Goal: Information Seeking & Learning: Find contact information

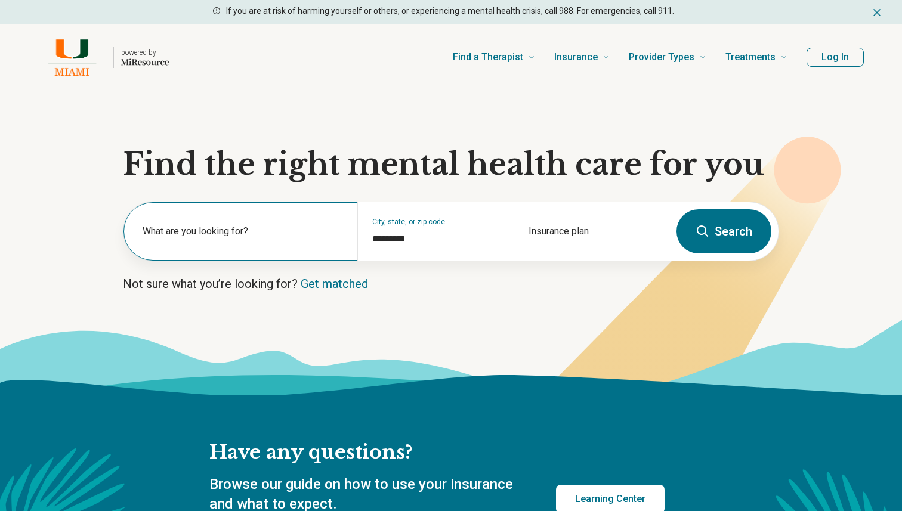
click at [269, 229] on label "What are you looking for?" at bounding box center [243, 231] width 200 height 14
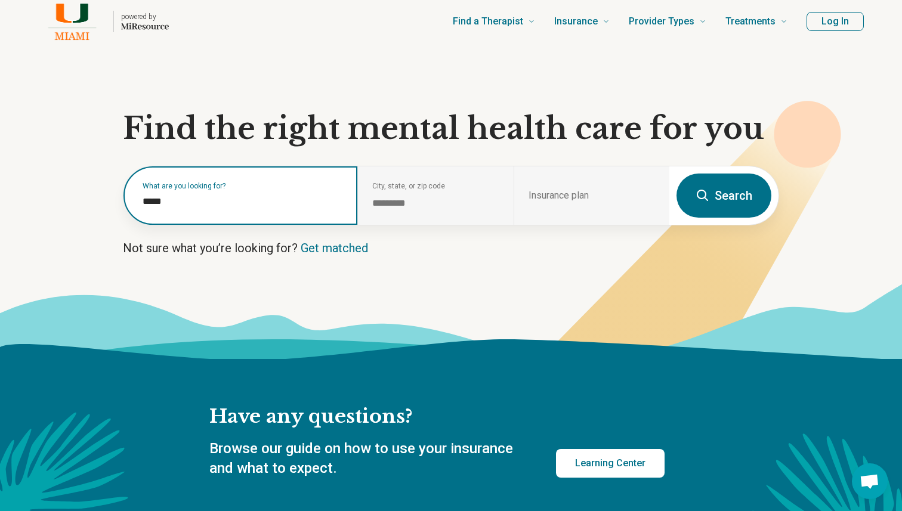
scroll to position [39, 0]
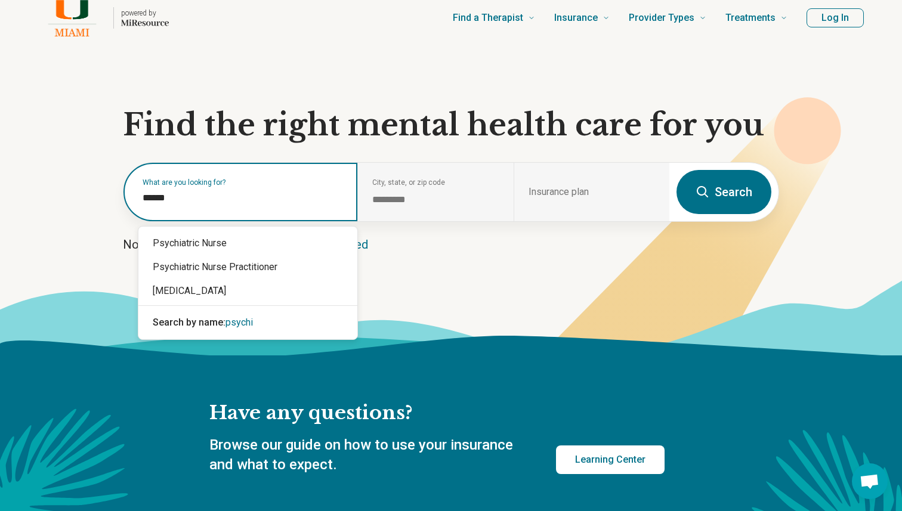
type input "*******"
click at [234, 284] on div "[MEDICAL_DATA]" at bounding box center [247, 291] width 219 height 24
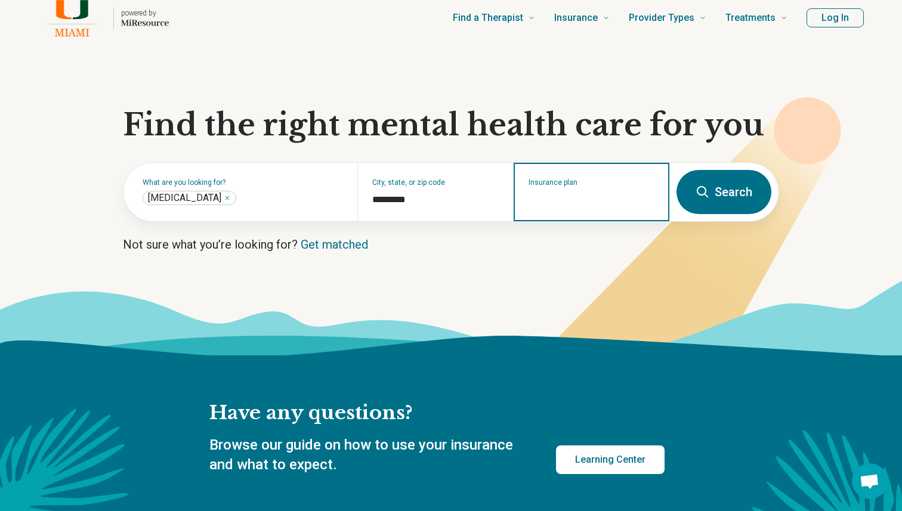
click at [624, 194] on input "Insurance plan" at bounding box center [592, 200] width 126 height 14
type input "*****"
click at [576, 240] on icon "Suggestions" at bounding box center [572, 244] width 10 height 10
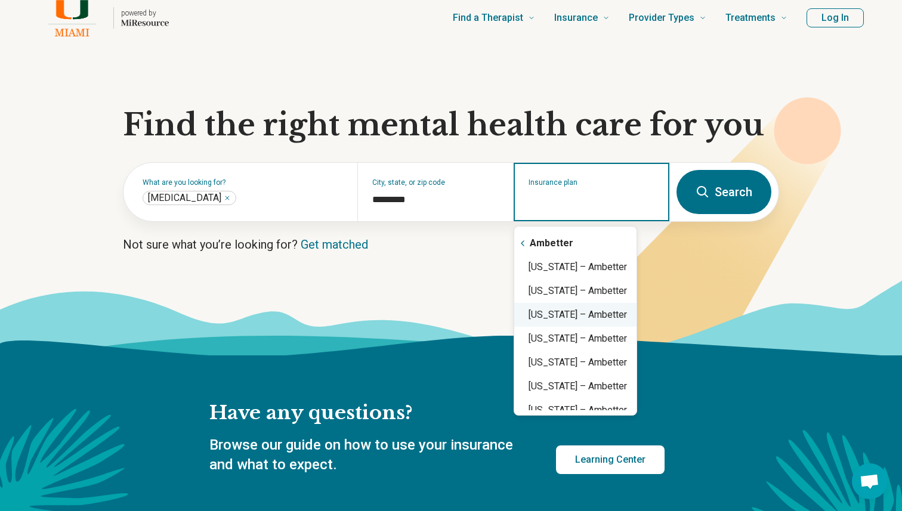
click at [576, 306] on div "Florida – Ambetter" at bounding box center [575, 315] width 122 height 24
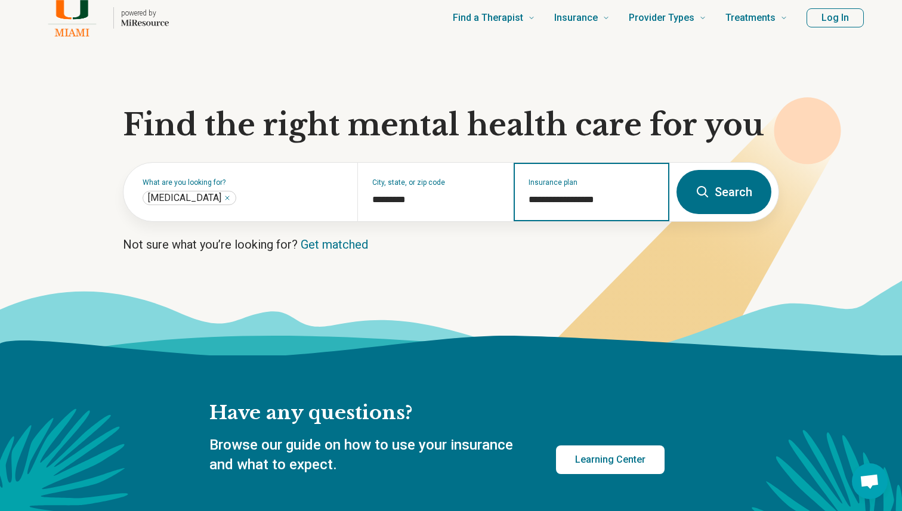
type input "**********"
click at [705, 205] on button "Search" at bounding box center [724, 192] width 95 height 44
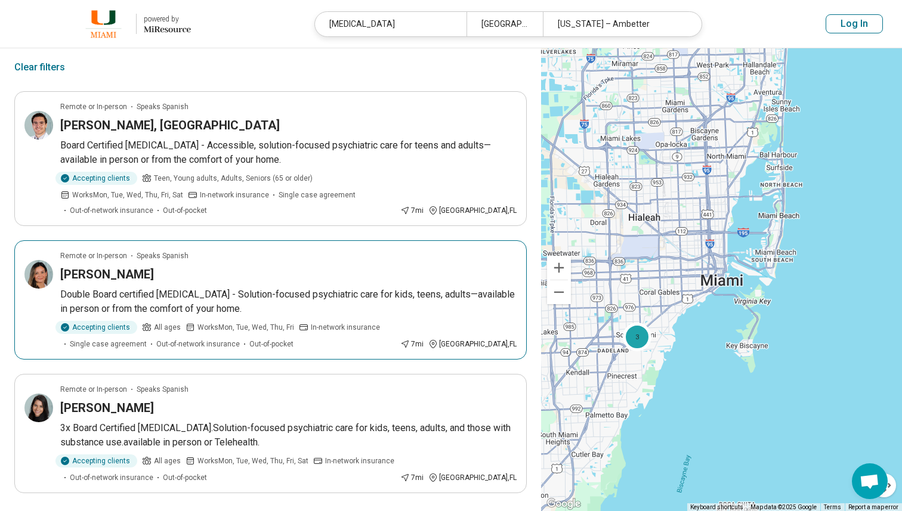
scroll to position [70, 0]
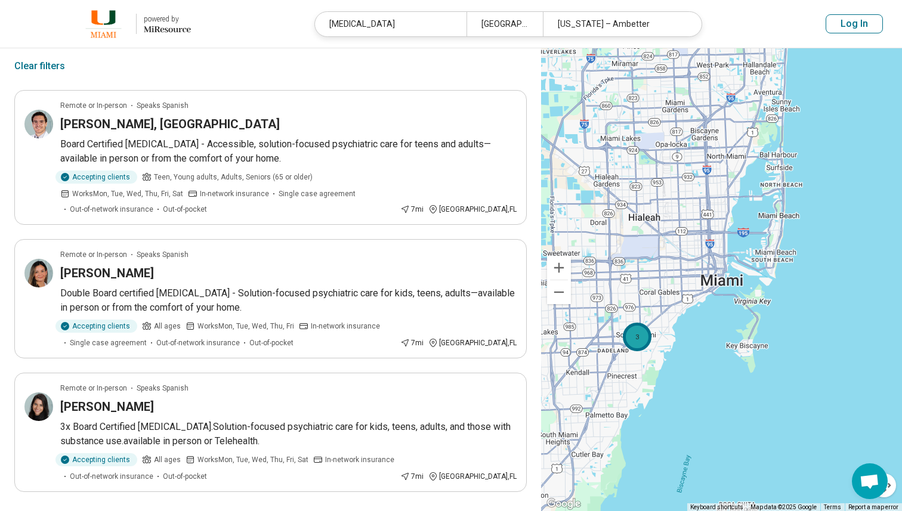
click at [639, 337] on div "3" at bounding box center [636, 337] width 29 height 29
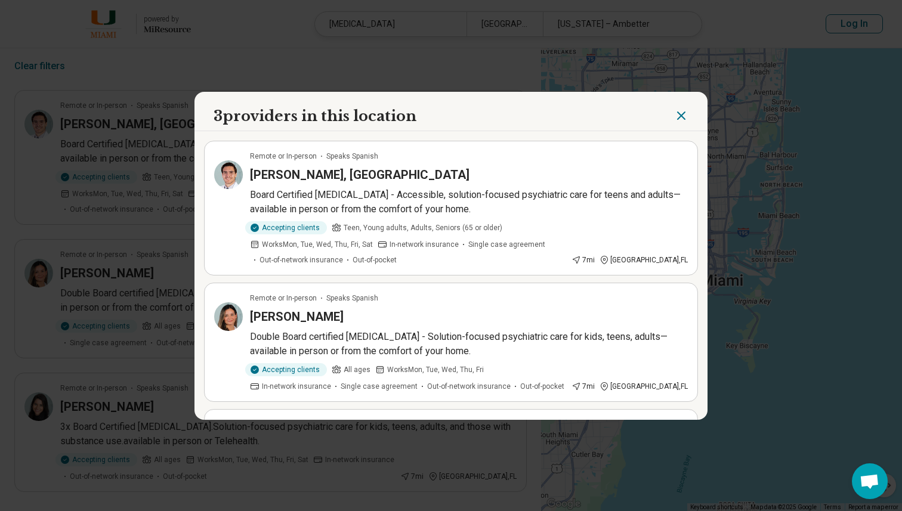
click at [676, 119] on icon "Close" at bounding box center [681, 116] width 14 height 14
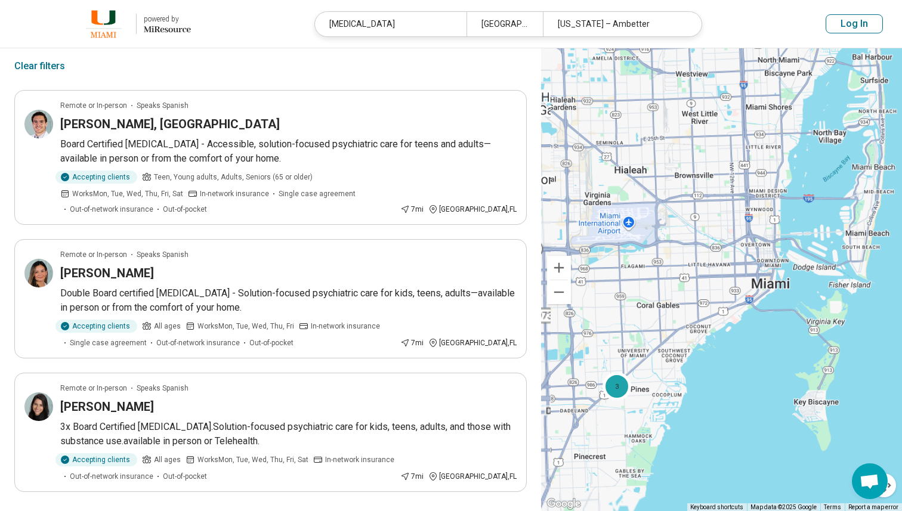
scroll to position [35, 0]
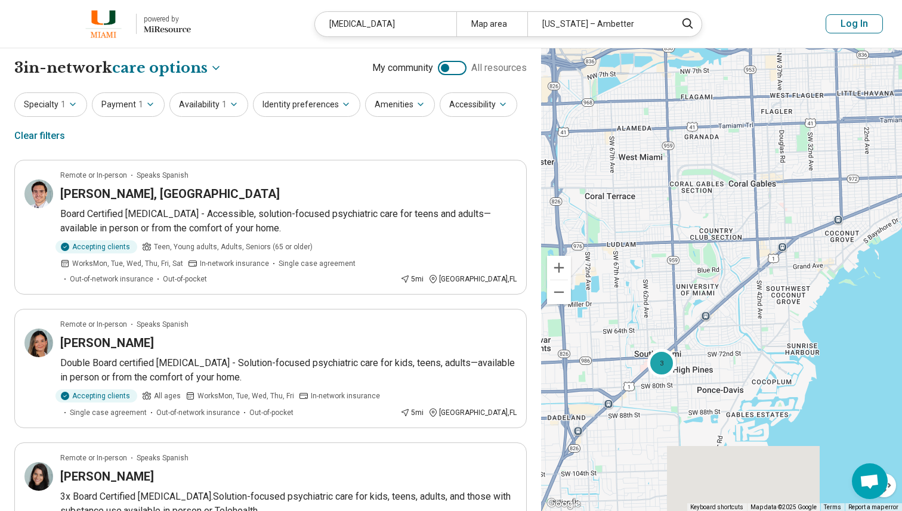
drag, startPoint x: 598, startPoint y: 410, endPoint x: 747, endPoint y: 187, distance: 267.6
click at [746, 187] on div "3" at bounding box center [721, 280] width 361 height 464
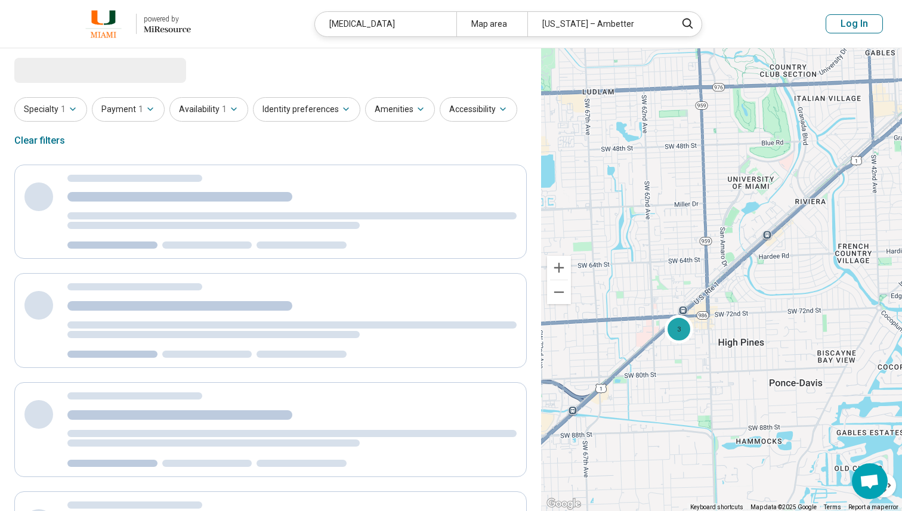
select select "***"
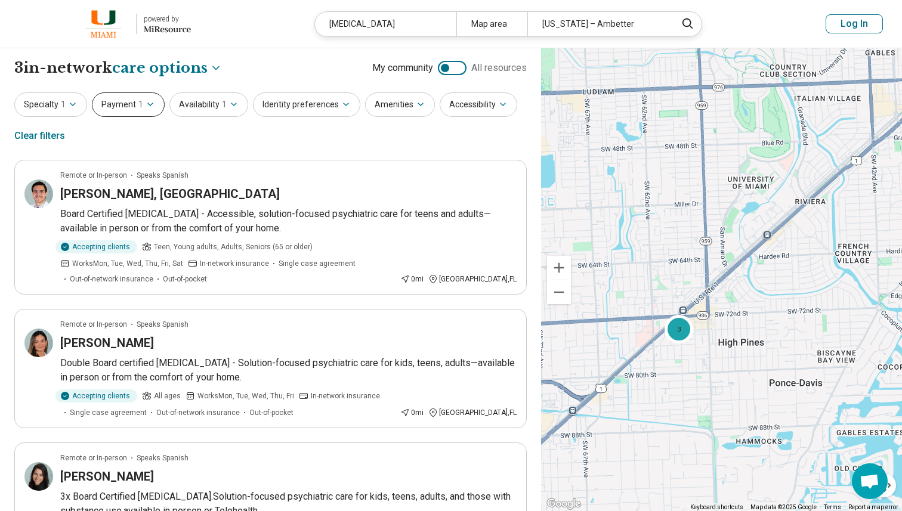
click at [110, 109] on button "Payment 1" at bounding box center [128, 104] width 73 height 24
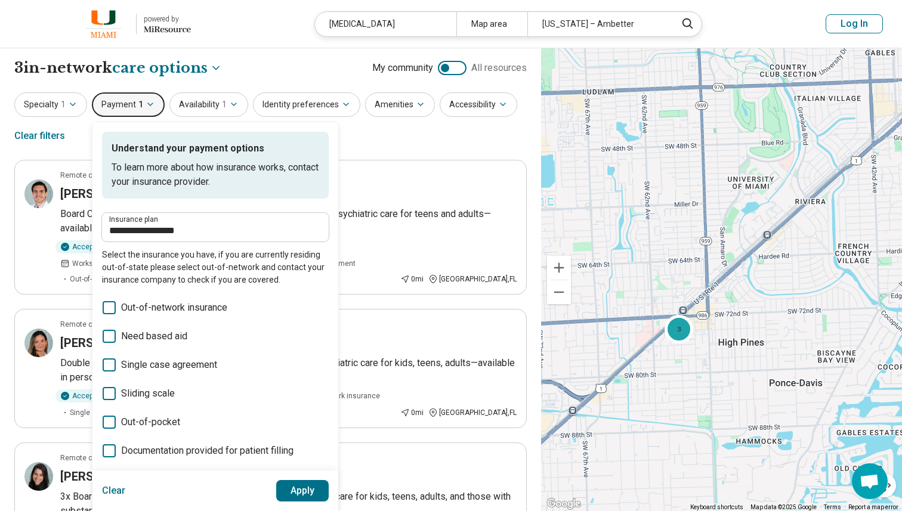
click at [422, 146] on div "**********" at bounding box center [270, 121] width 513 height 58
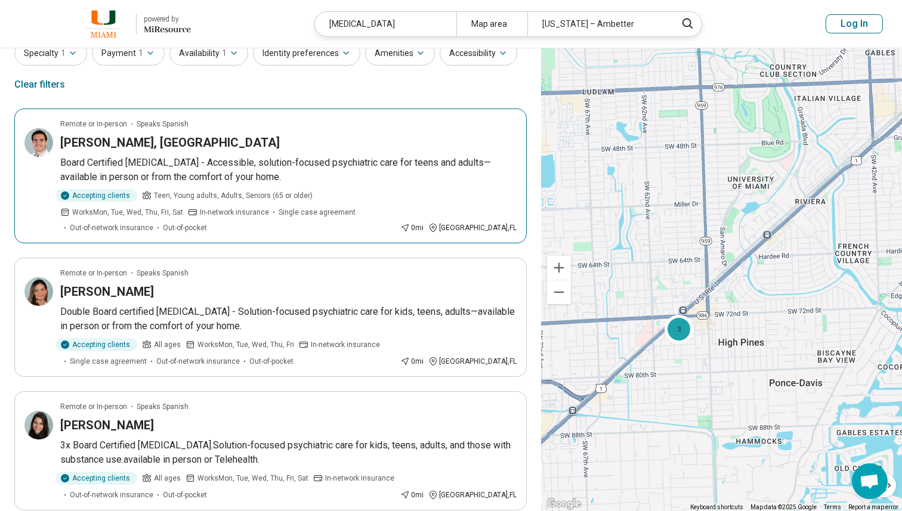
scroll to position [49, 0]
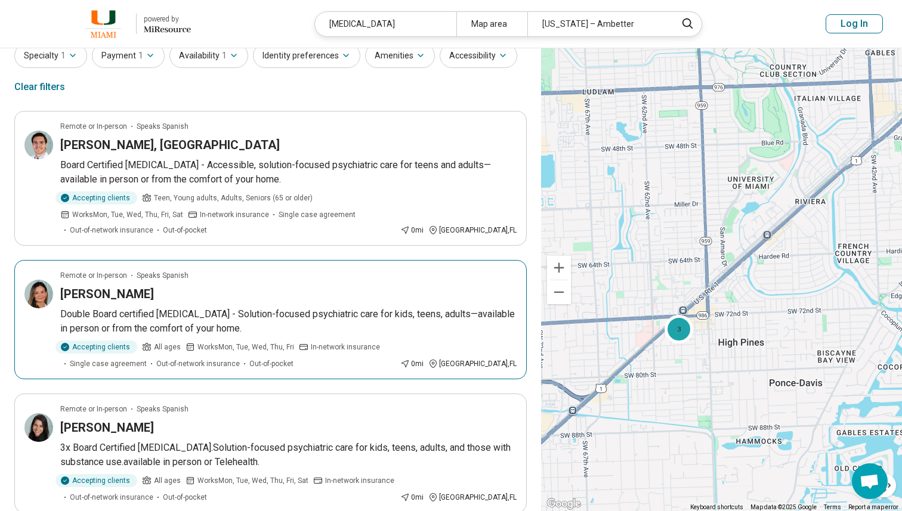
click at [254, 296] on div "Yusleiby Sanzo Ramirez" at bounding box center [288, 294] width 456 height 17
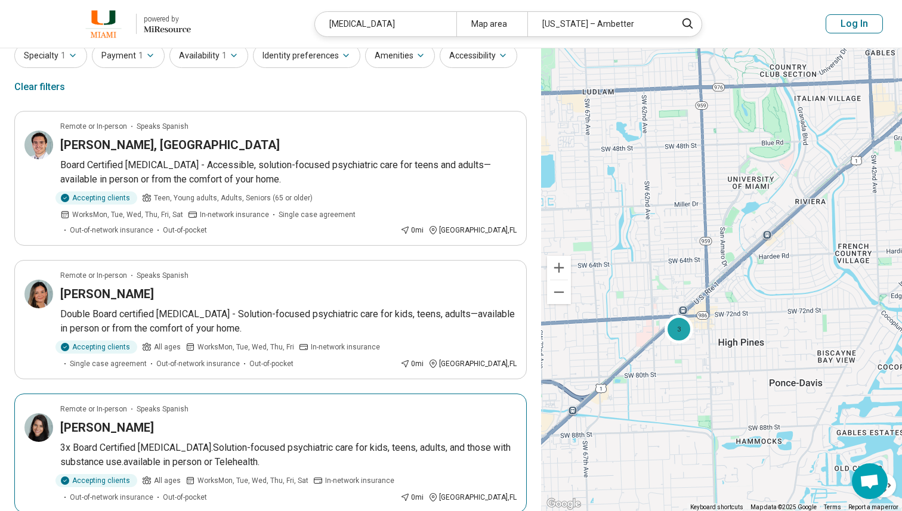
drag, startPoint x: 142, startPoint y: 429, endPoint x: 63, endPoint y: 431, distance: 78.8
click at [63, 431] on h3 "[PERSON_NAME]" at bounding box center [107, 427] width 94 height 17
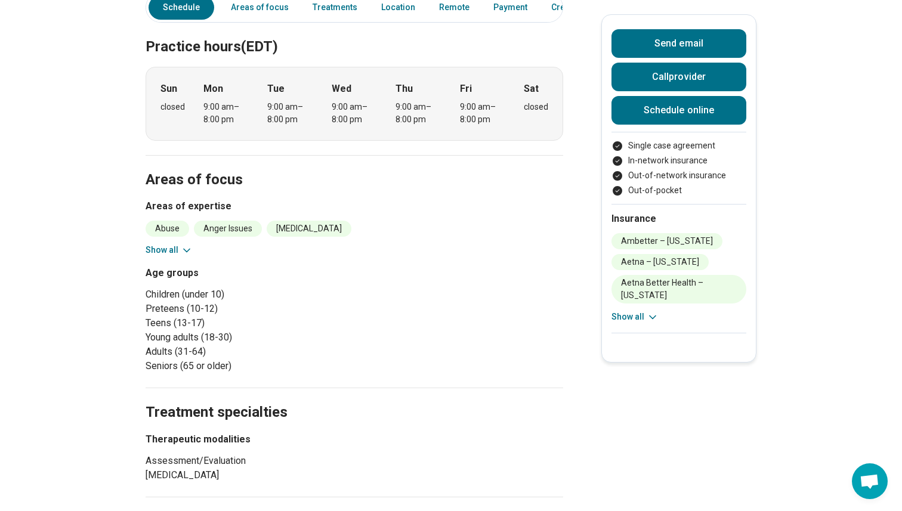
scroll to position [352, 0]
click at [168, 243] on button "Show all" at bounding box center [169, 249] width 47 height 13
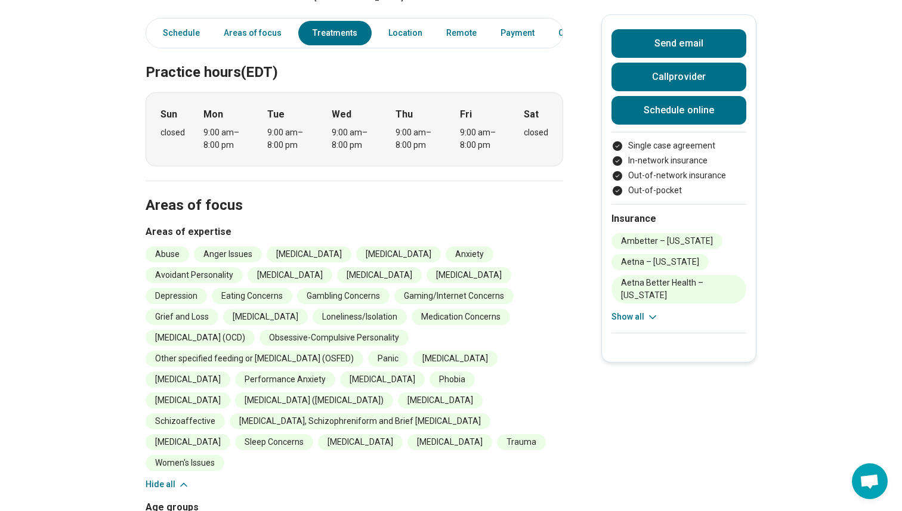
scroll to position [0, 0]
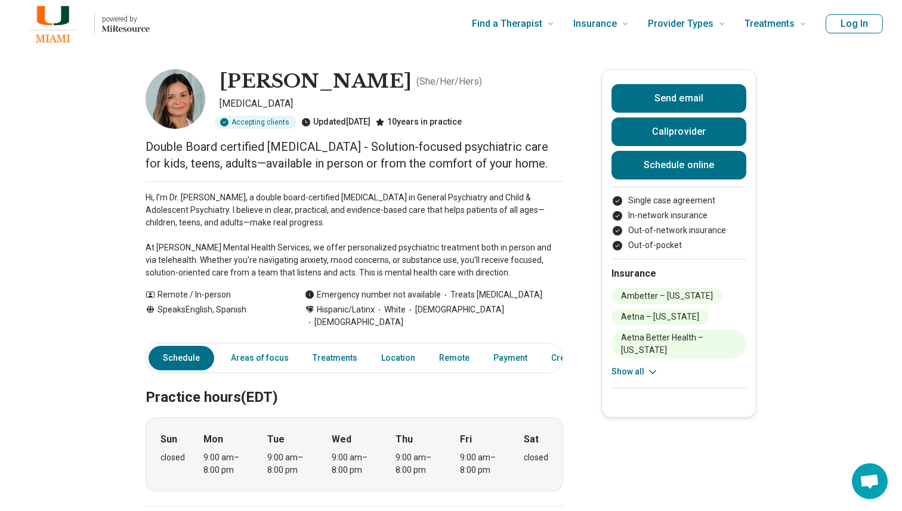
drag, startPoint x: 221, startPoint y: 85, endPoint x: 459, endPoint y: 85, distance: 237.5
click at [412, 85] on h1 "Yusleiby Sanzo Ramirez" at bounding box center [316, 81] width 192 height 25
copy h1 "Yusleiby Sanzo Ramirez"
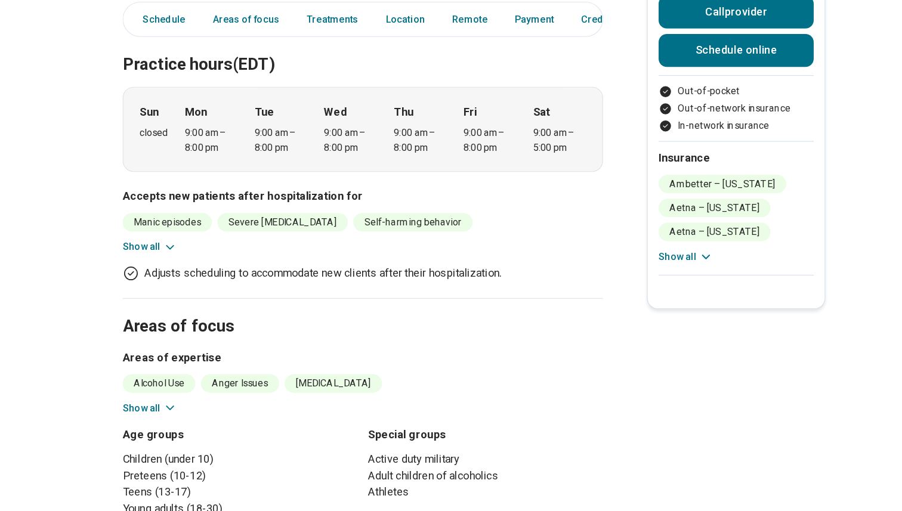
scroll to position [317, 0]
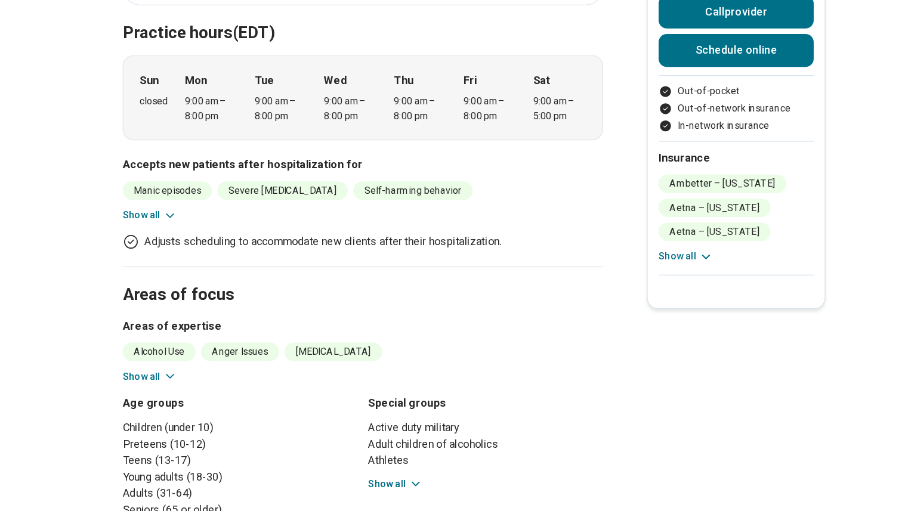
click at [158, 388] on button "Show all" at bounding box center [169, 394] width 47 height 13
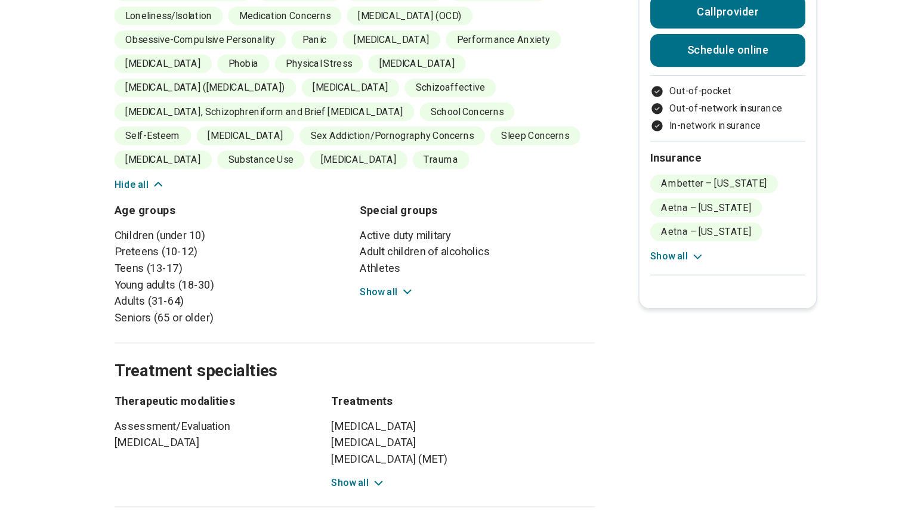
scroll to position [725, 0]
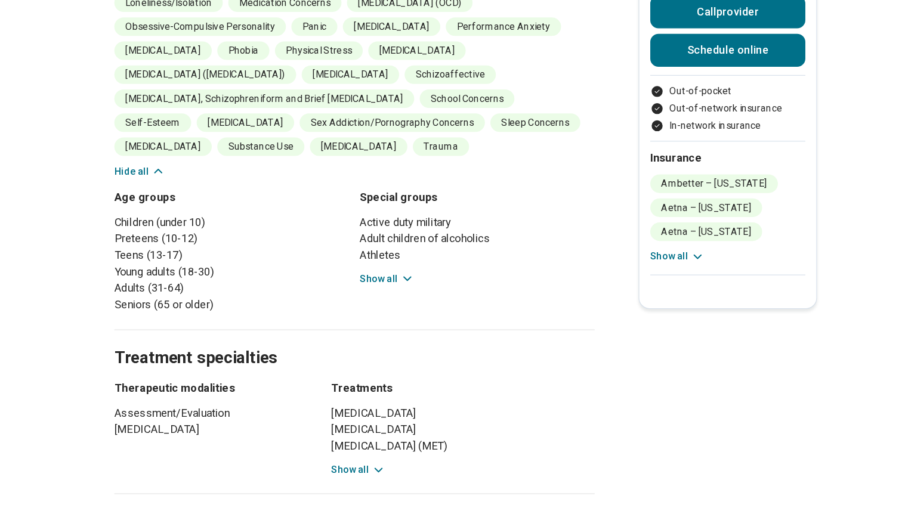
click at [387, 303] on button "Show all" at bounding box center [382, 309] width 47 height 13
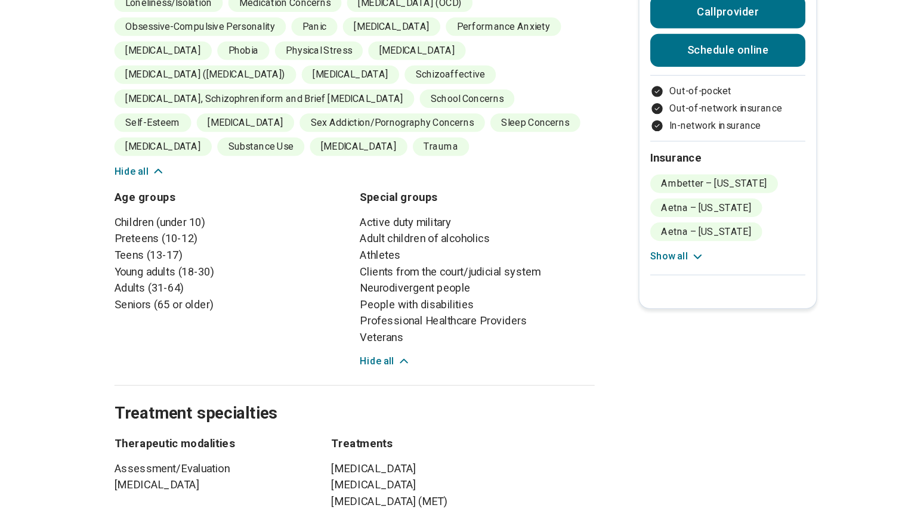
click at [378, 375] on button "Hide all" at bounding box center [381, 381] width 44 height 13
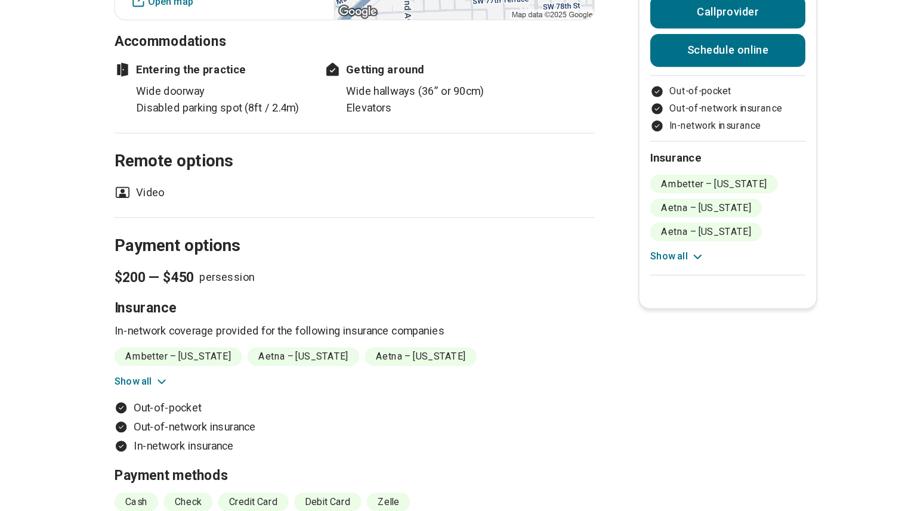
scroll to position [1323, 0]
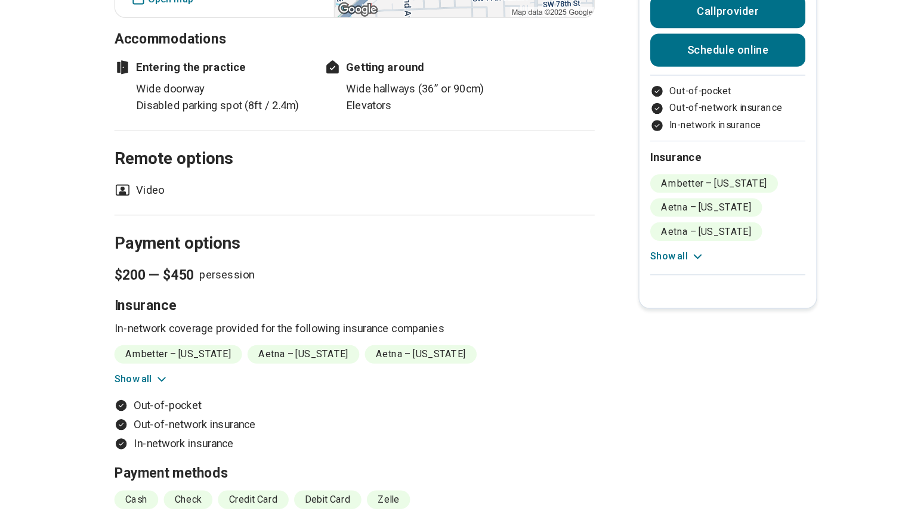
click at [178, 390] on button "Show all" at bounding box center [169, 396] width 47 height 13
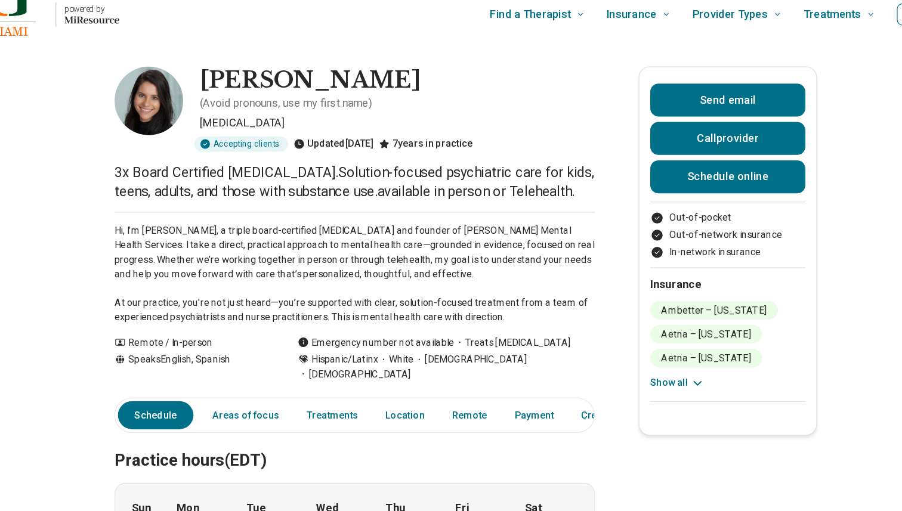
scroll to position [0, 0]
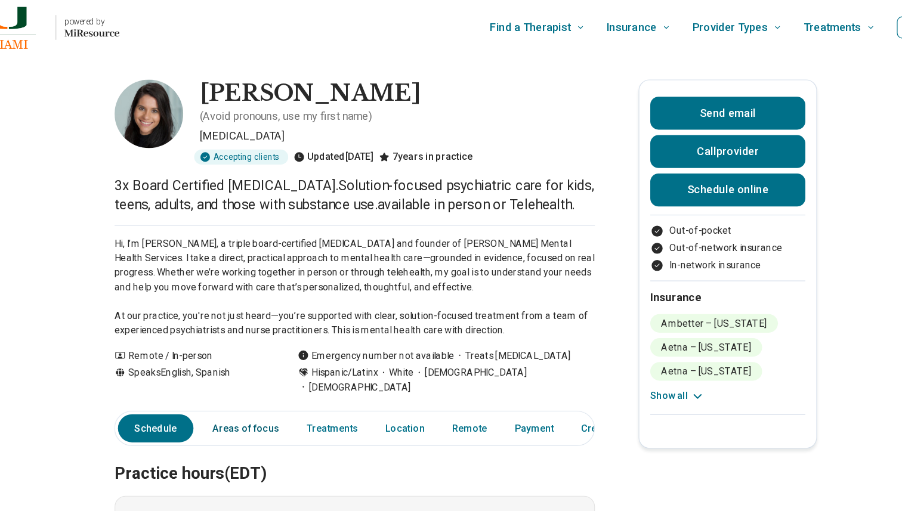
click at [249, 360] on link "Areas of focus" at bounding box center [260, 372] width 72 height 24
click at [692, 159] on link "Schedule online" at bounding box center [679, 165] width 135 height 29
drag, startPoint x: 224, startPoint y: 80, endPoint x: 374, endPoint y: 84, distance: 149.2
click at [374, 84] on h1 "[PERSON_NAME]" at bounding box center [316, 81] width 192 height 25
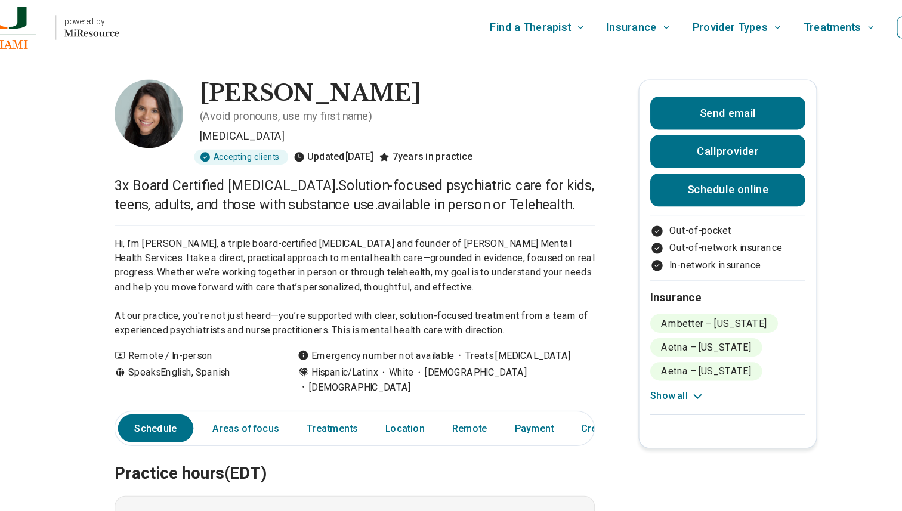
copy h1 "[PERSON_NAME]"
